Goal: Task Accomplishment & Management: Use online tool/utility

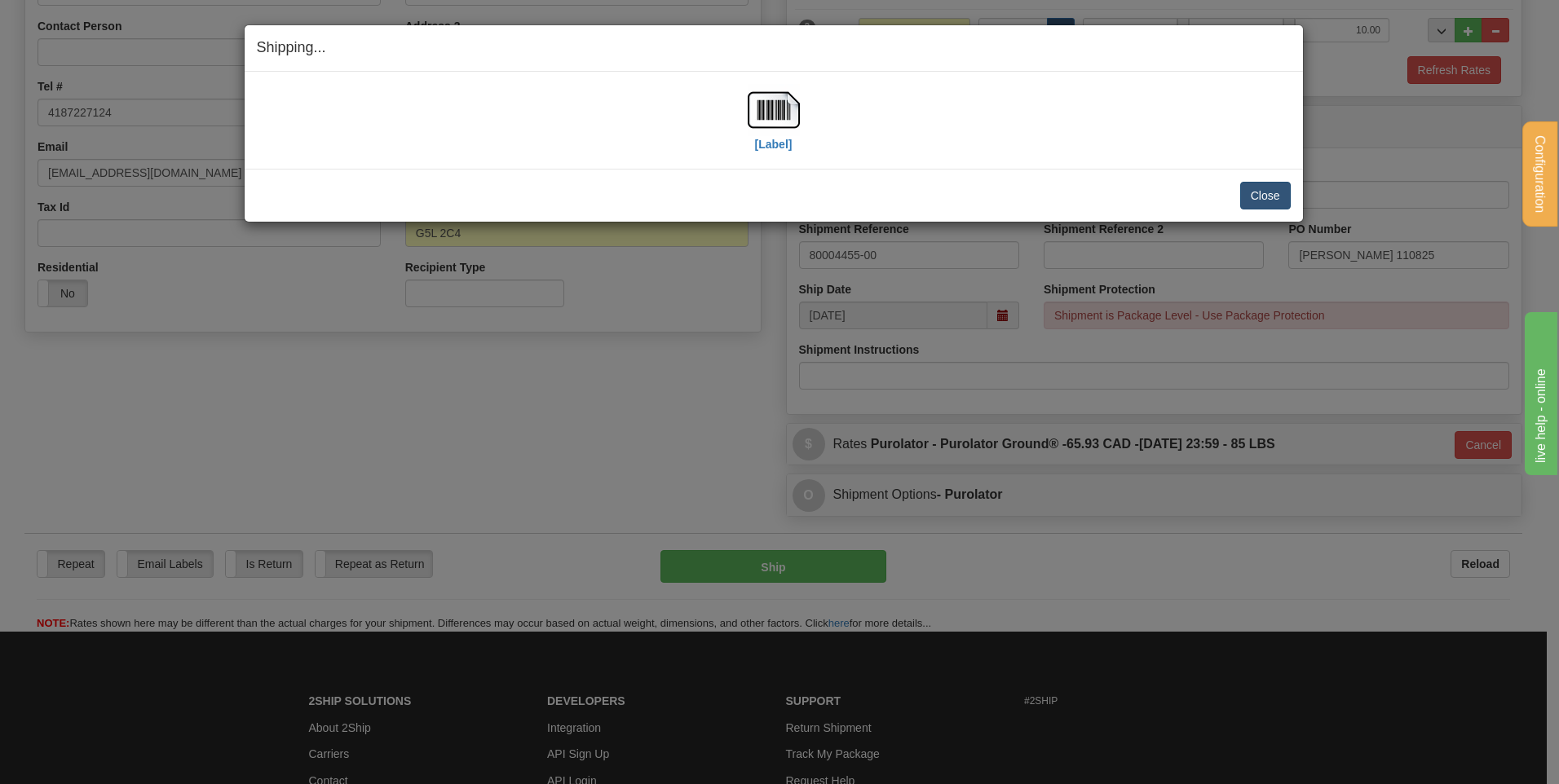
scroll to position [324, 0]
click at [1267, 203] on button "Close" at bounding box center [1265, 196] width 51 height 28
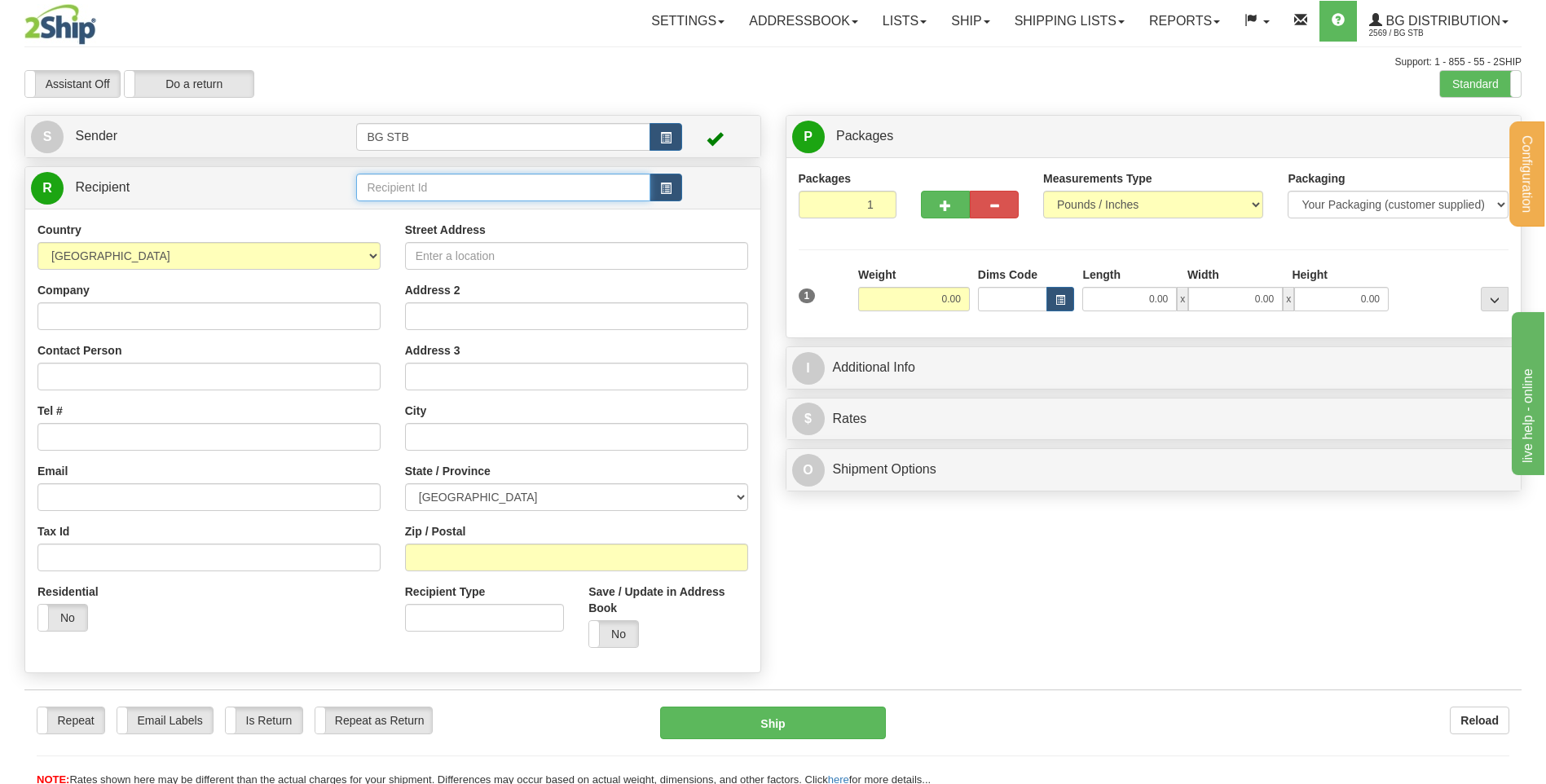
click at [439, 184] on input "text" at bounding box center [502, 187] width 294 height 28
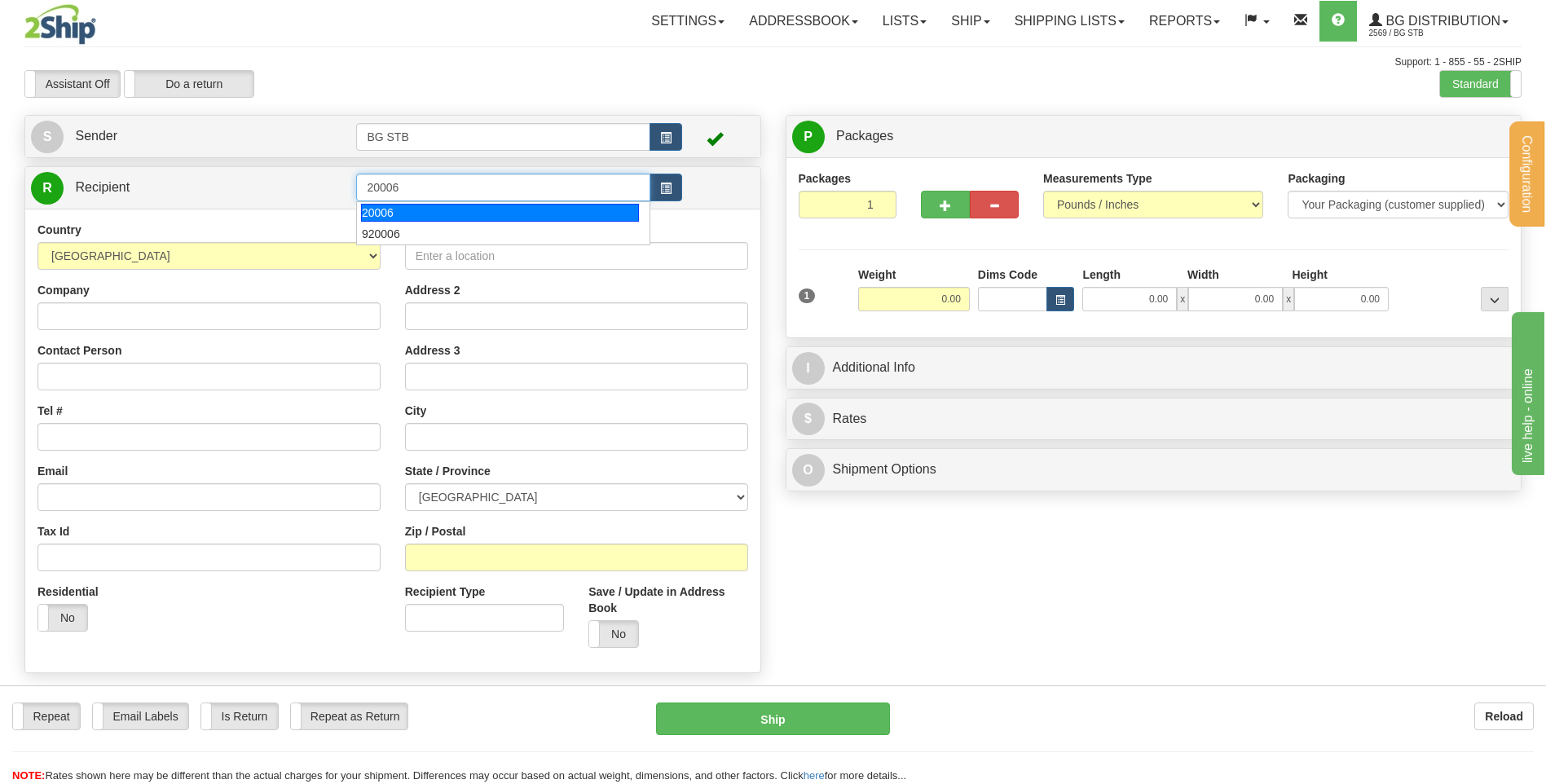
type input "20006"
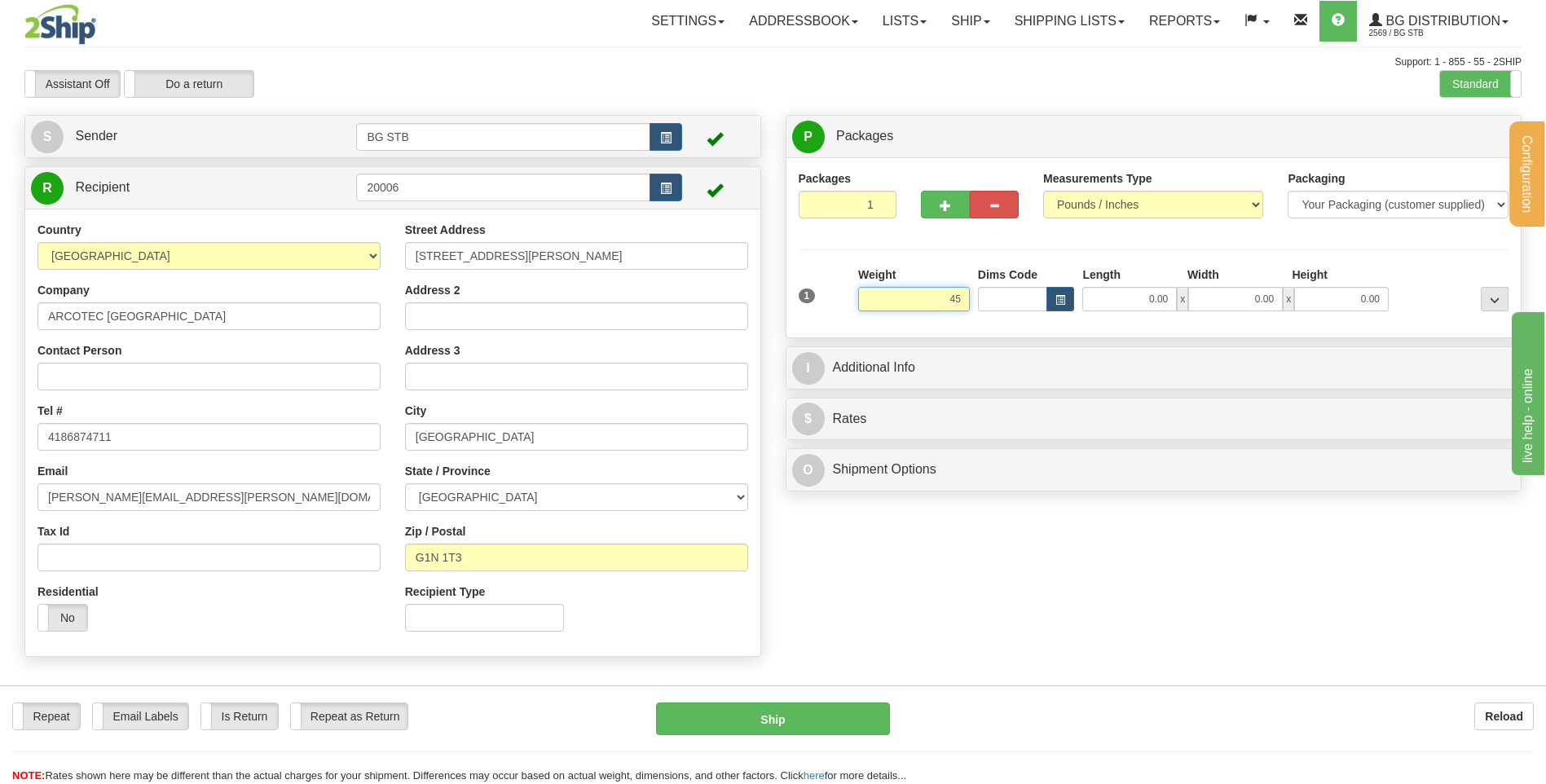
type input "4"
type input "569.00"
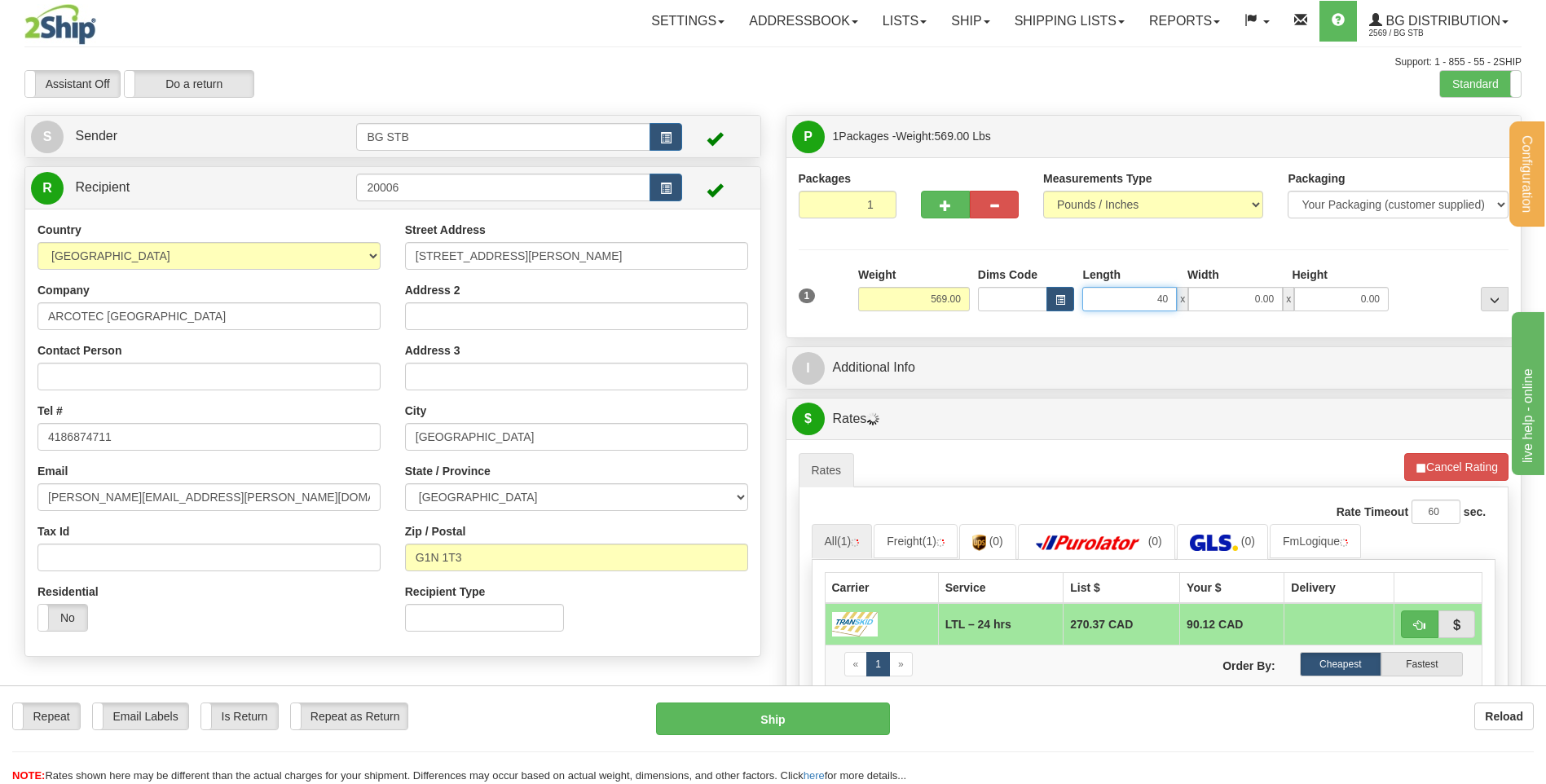
type input "40.00"
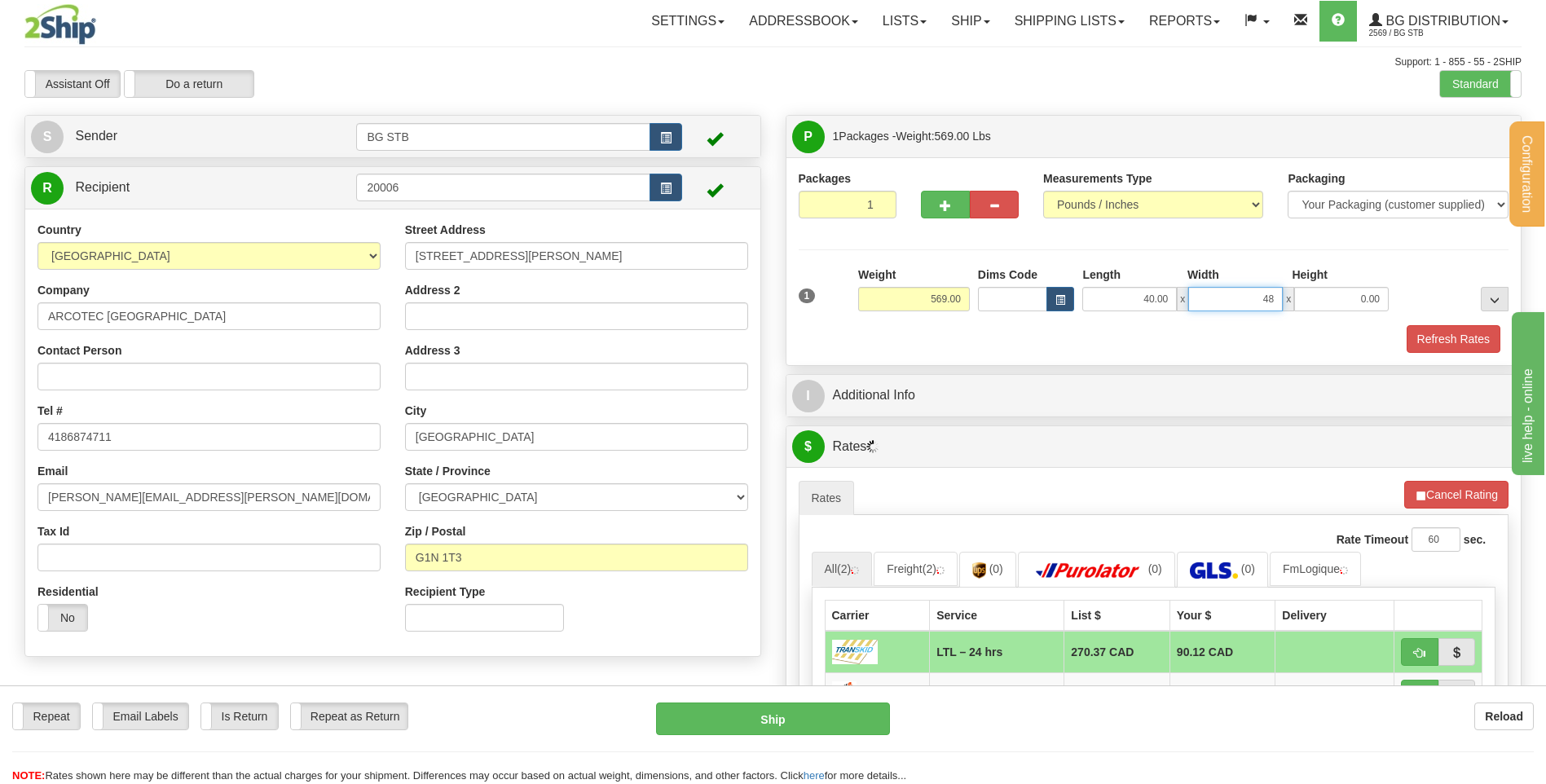
type input "48.00"
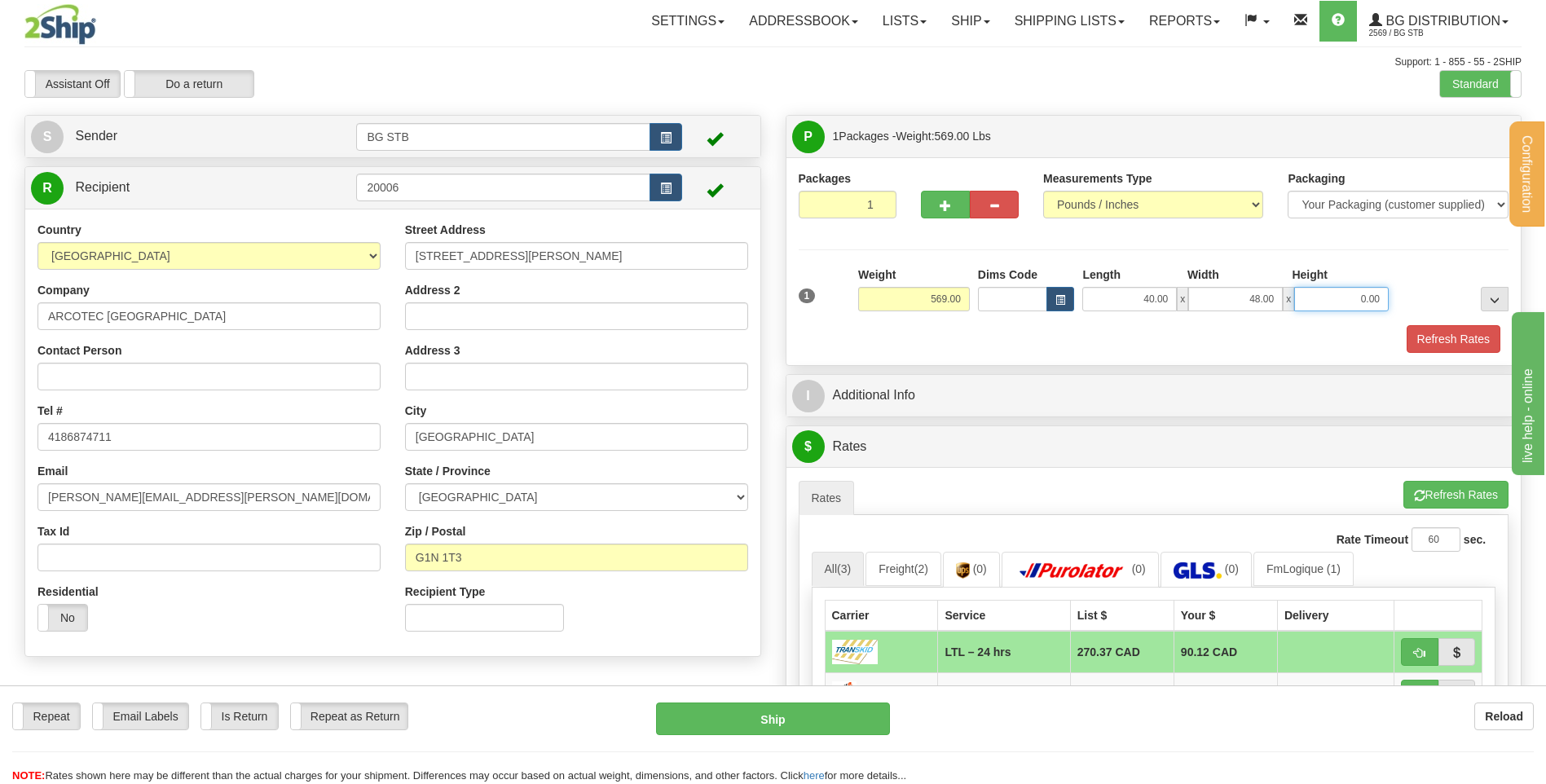
type input "1"
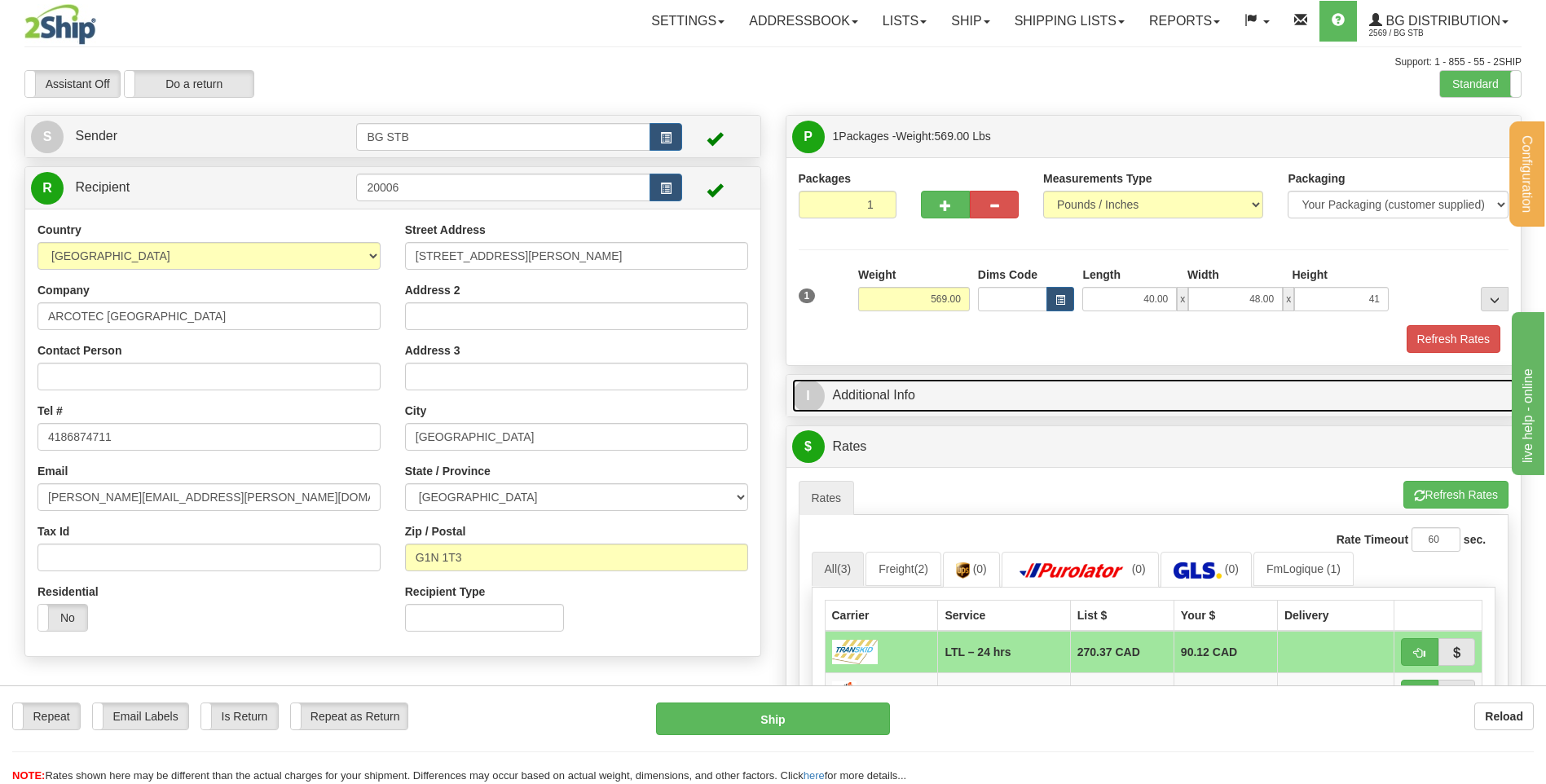
type input "41.00"
click at [890, 392] on link "I Additional Info" at bounding box center [1154, 395] width 724 height 34
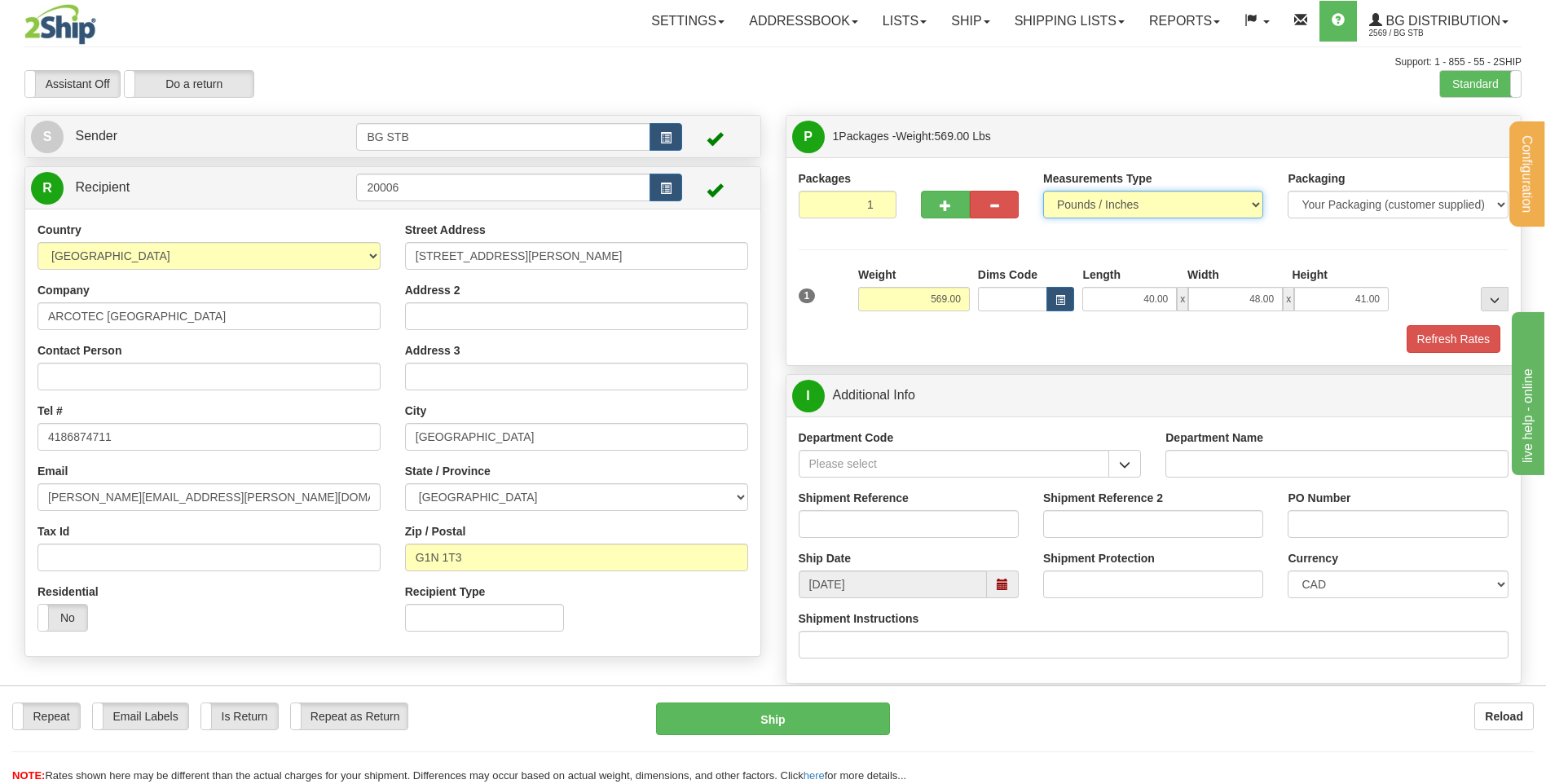
click at [1093, 206] on select "Pounds / Inches Kilograms / Centimeters" at bounding box center [1153, 204] width 220 height 28
click at [1347, 203] on select "Your Packaging (customer supplied) Envelope (carrier supplied) Pack (carrier su…" at bounding box center [1397, 204] width 220 height 28
click at [1351, 207] on select "Your Packaging (customer supplied) Envelope (carrier supplied) Pack (carrier su…" at bounding box center [1397, 204] width 220 height 28
click at [1134, 464] on button "button" at bounding box center [1125, 464] width 33 height 28
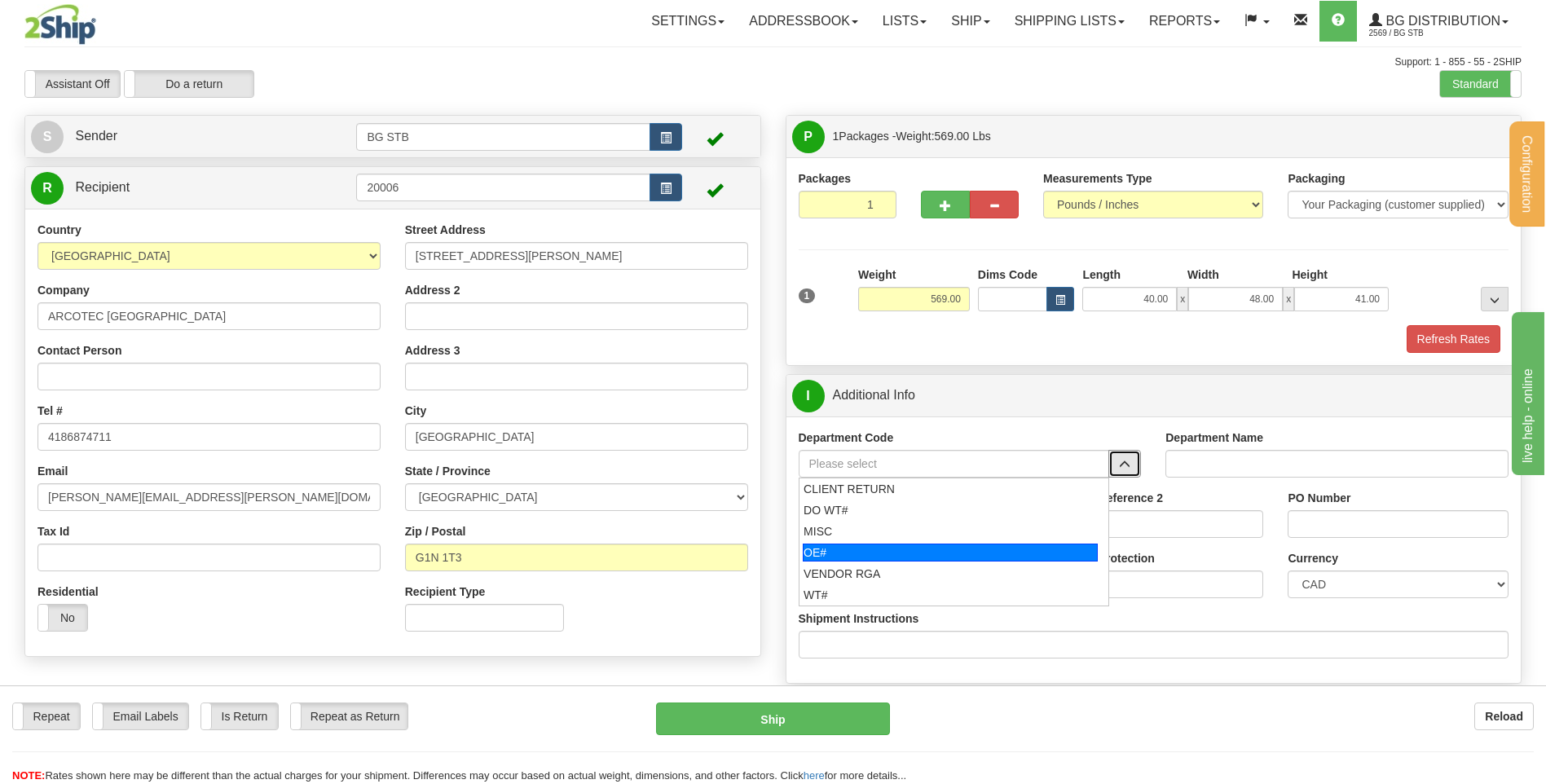
click at [841, 551] on div "OE#" at bounding box center [951, 552] width 295 height 18
type input "OE#"
type input "ORDERS"
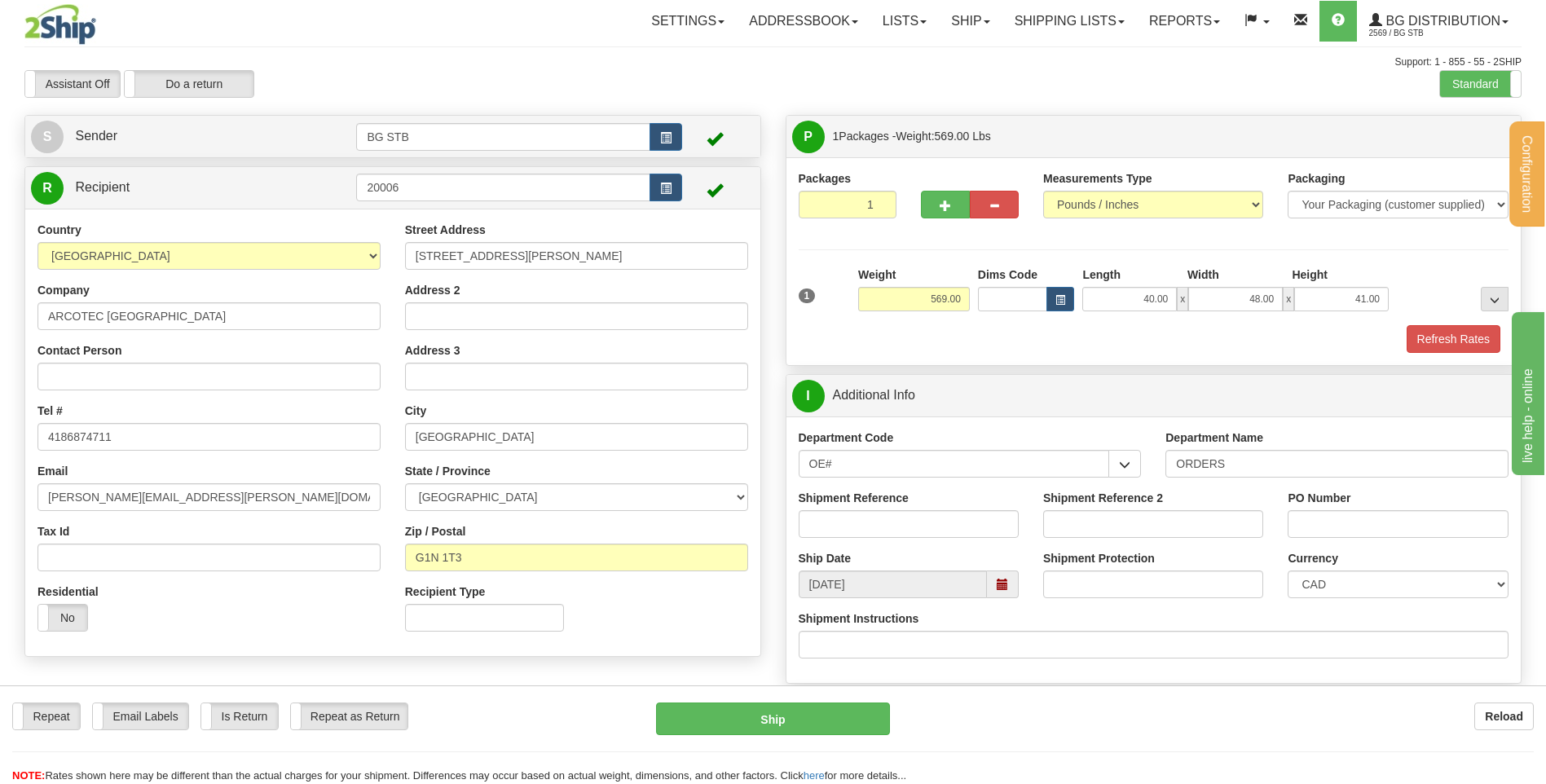
click at [880, 505] on label "Shipment Reference" at bounding box center [854, 497] width 110 height 16
click at [880, 510] on input "Shipment Reference" at bounding box center [908, 524] width 220 height 28
type input "80004451-00"
type input "301085-6"
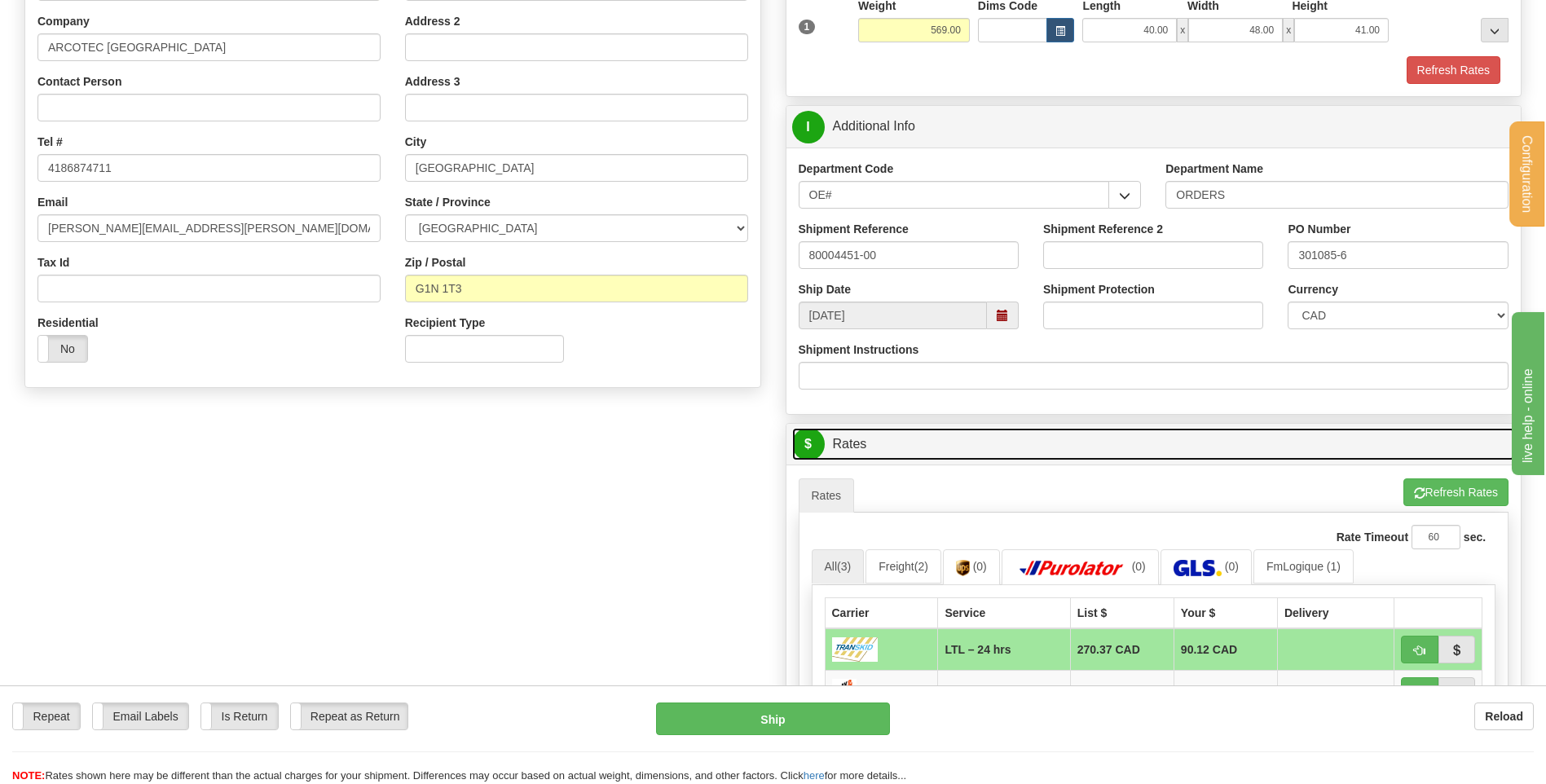
scroll to position [408, 0]
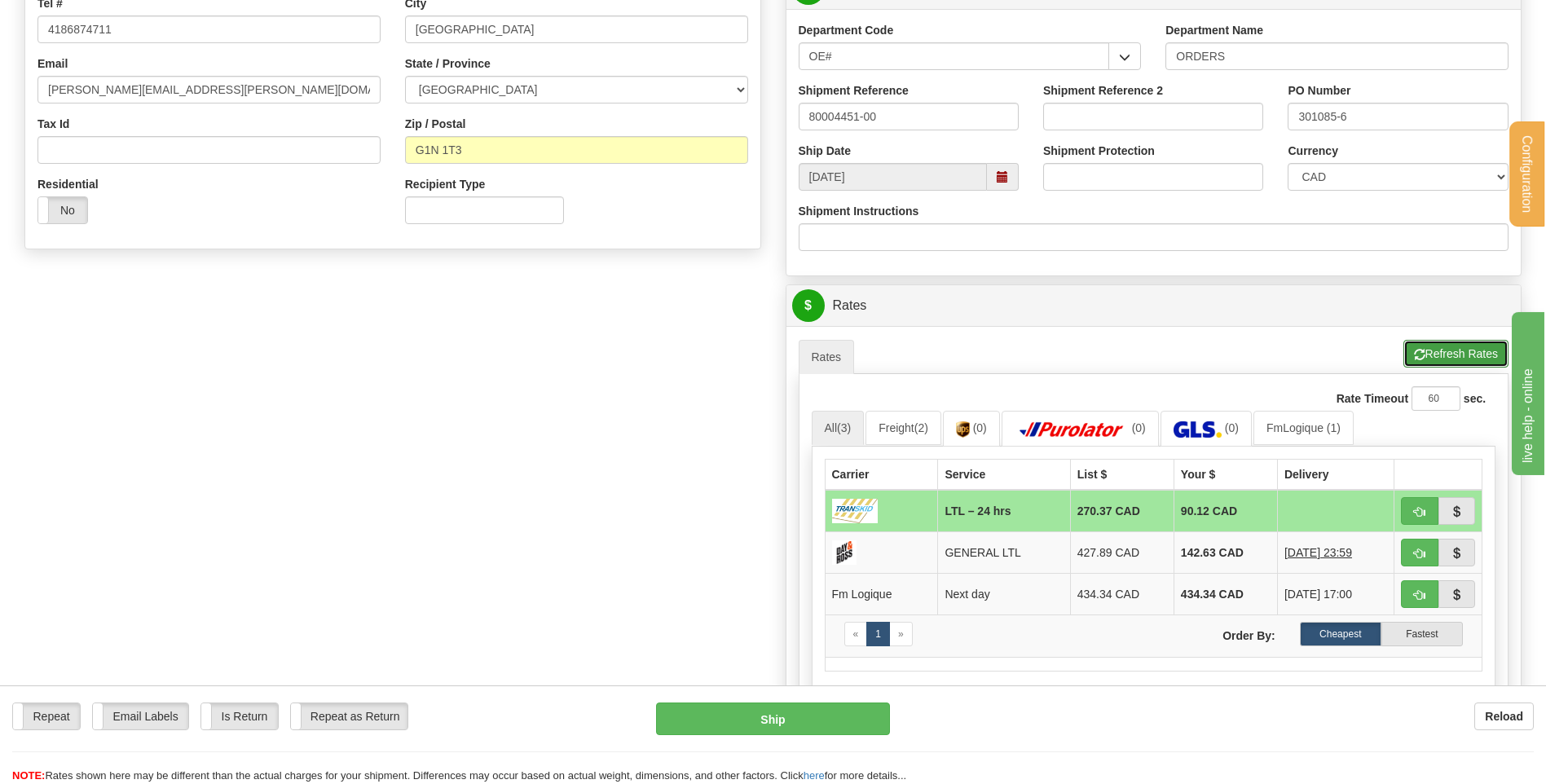
click at [1476, 354] on button "Refresh Rates" at bounding box center [1456, 353] width 105 height 28
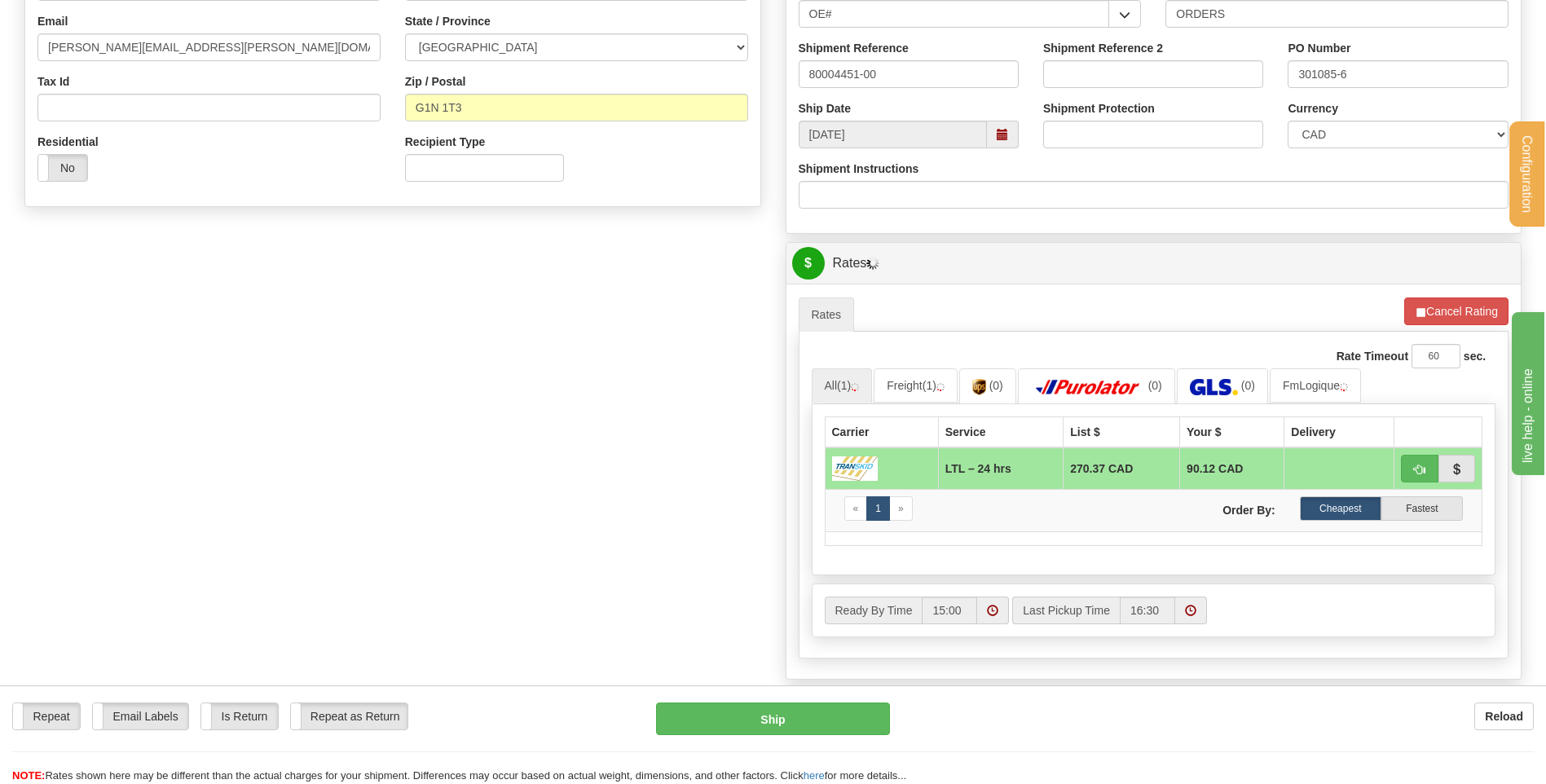
scroll to position [489, 0]
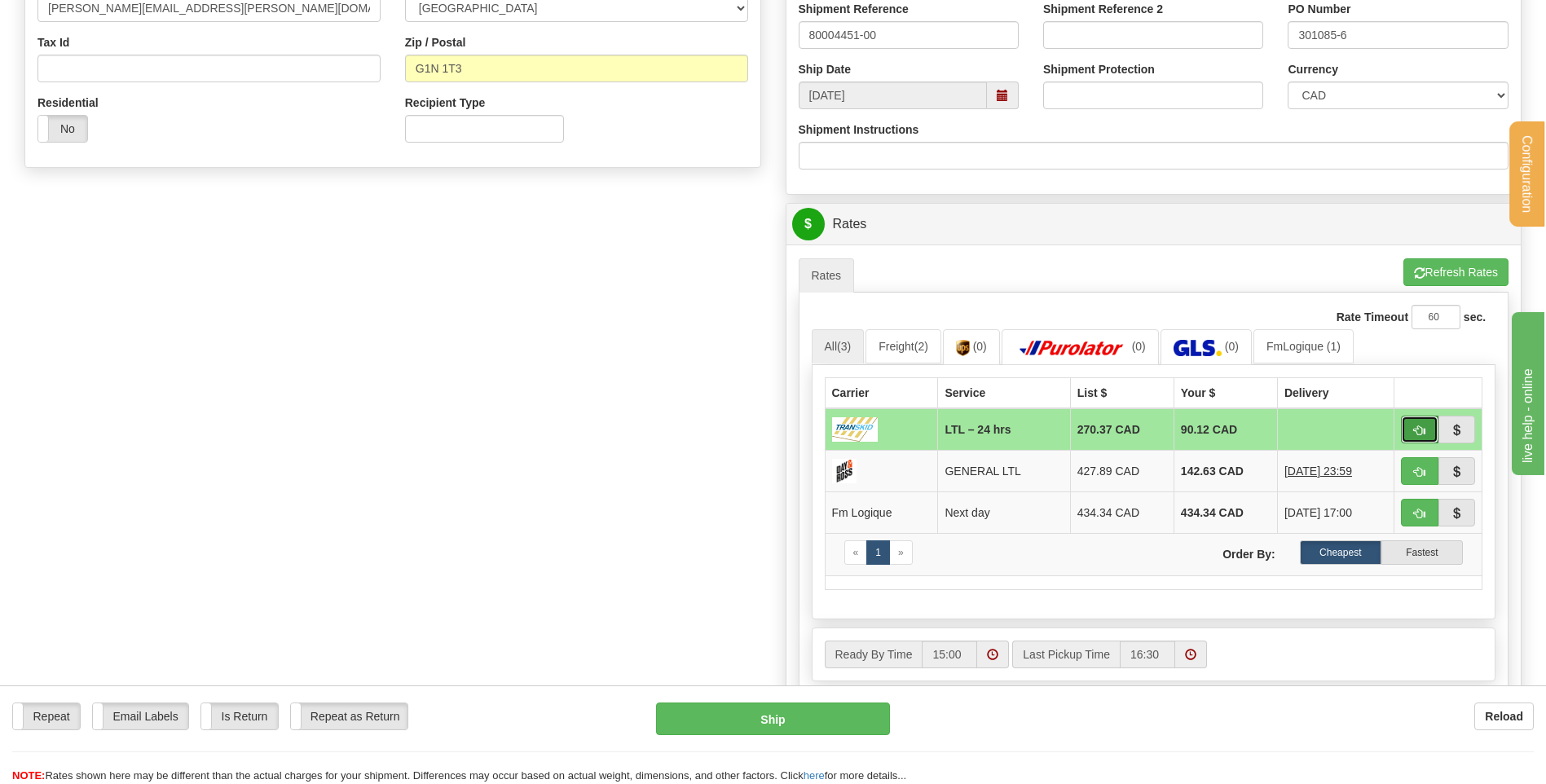
click at [1421, 428] on span "button" at bounding box center [1419, 431] width 11 height 10
type input "24 hrs"
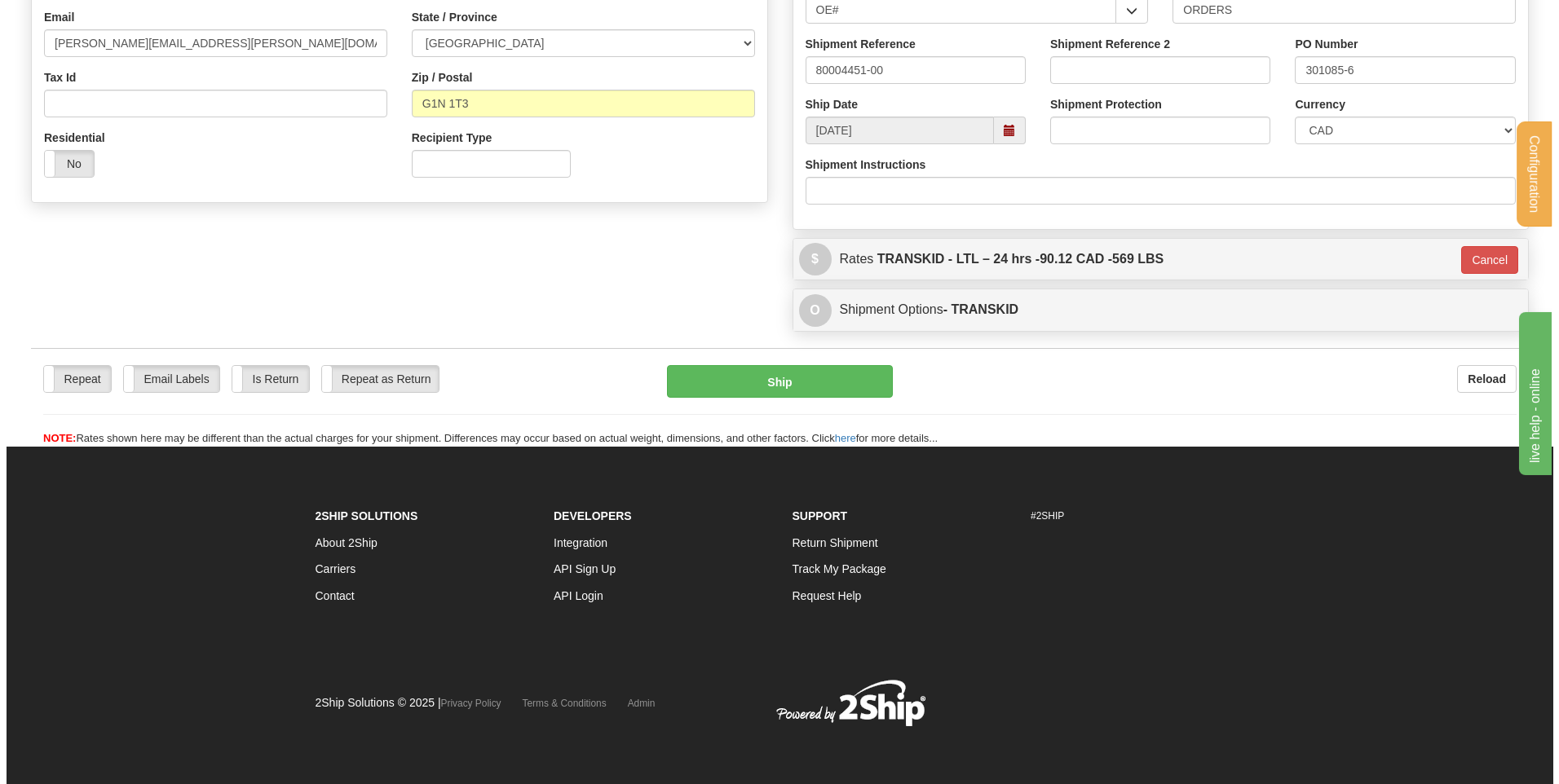
scroll to position [455, 0]
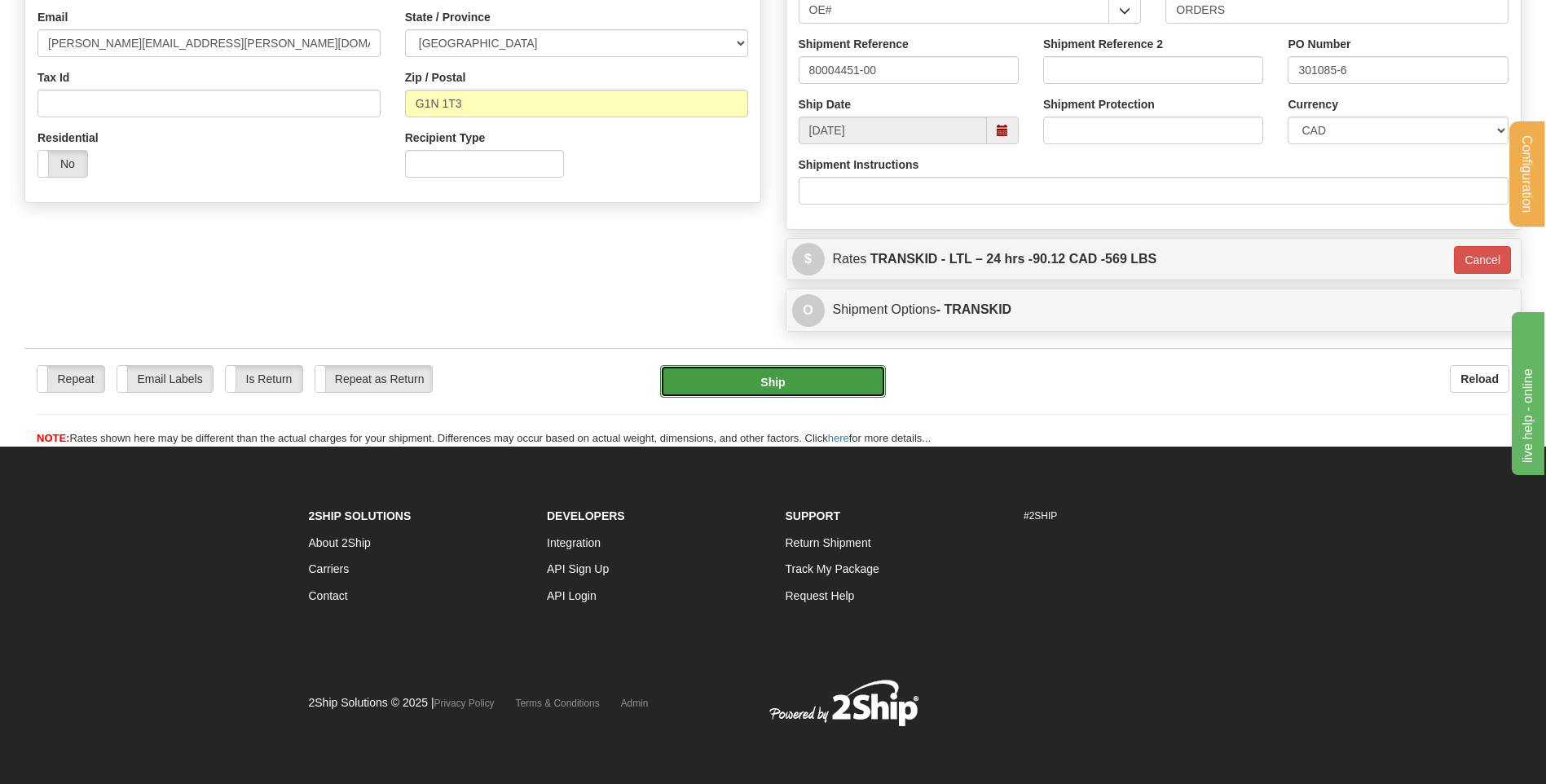
click at [787, 379] on button "Ship" at bounding box center [772, 382] width 225 height 33
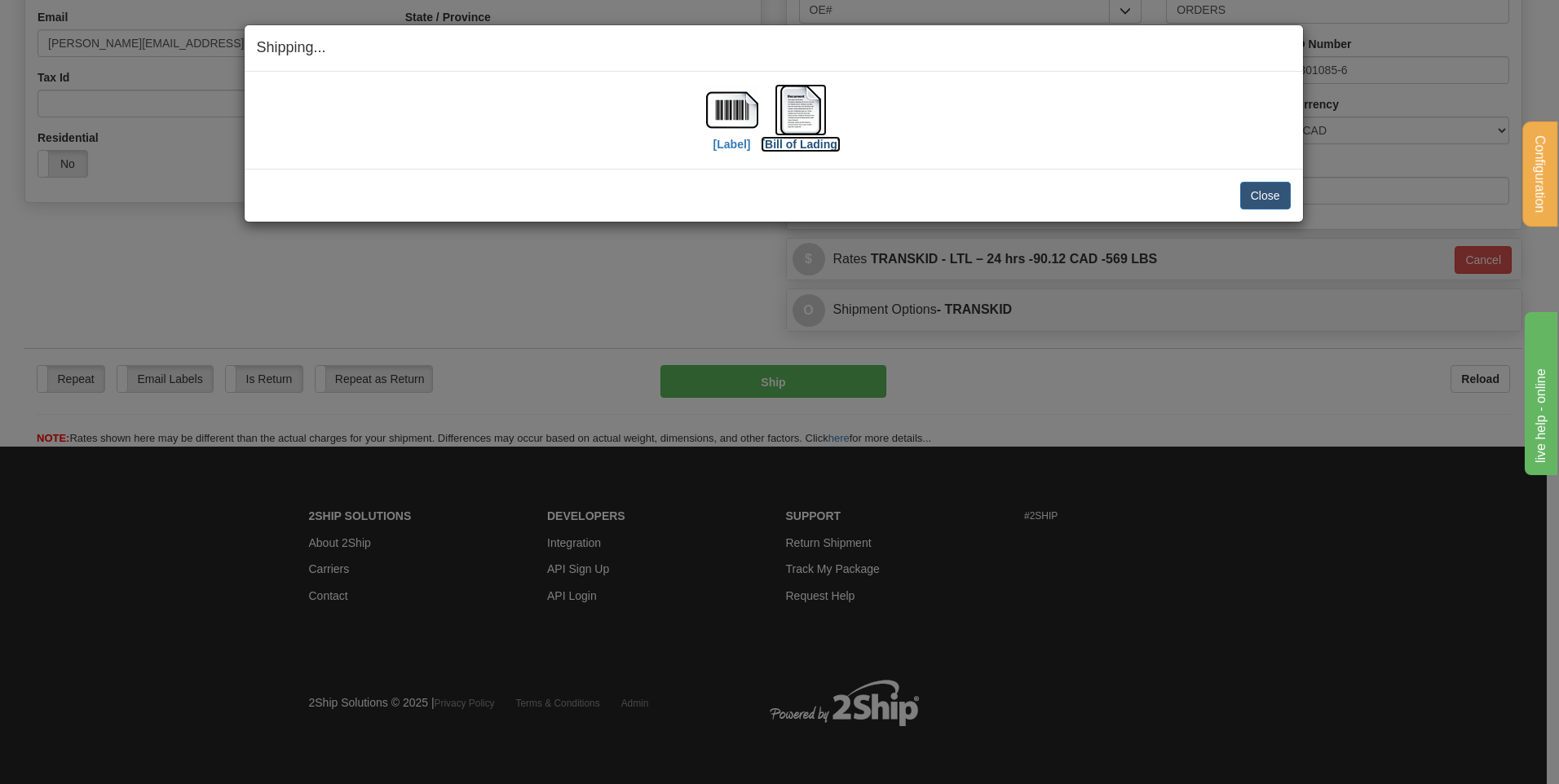
click at [797, 145] on label "[Bill of Lading]" at bounding box center [801, 144] width 80 height 16
